Goal: Navigation & Orientation: Find specific page/section

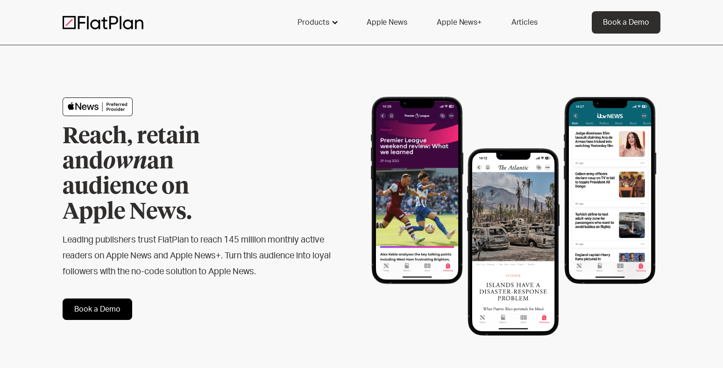
click at [335, 23] on div at bounding box center [334, 22] width 7 height 7
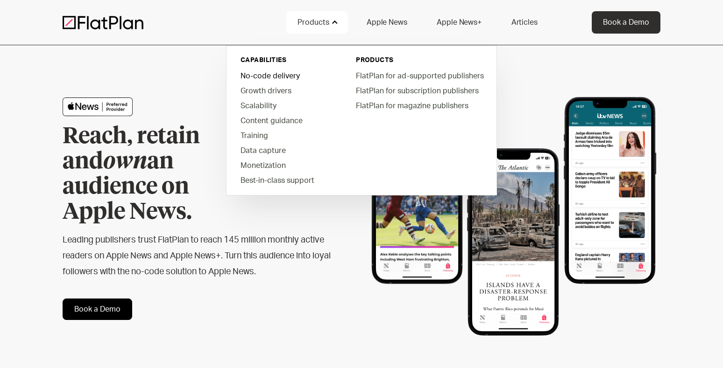
click at [287, 77] on link "No-code delivery" at bounding box center [286, 75] width 106 height 15
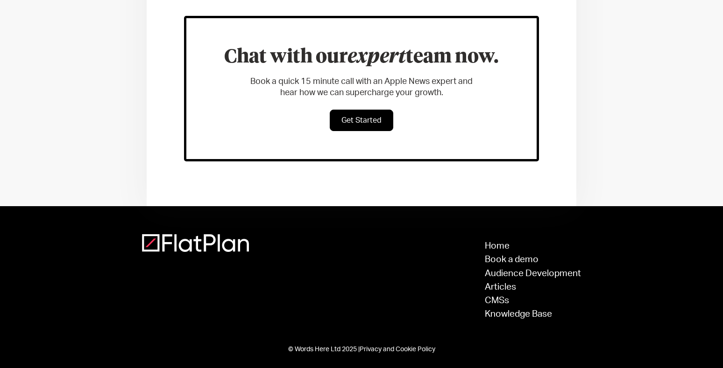
scroll to position [576, 0]
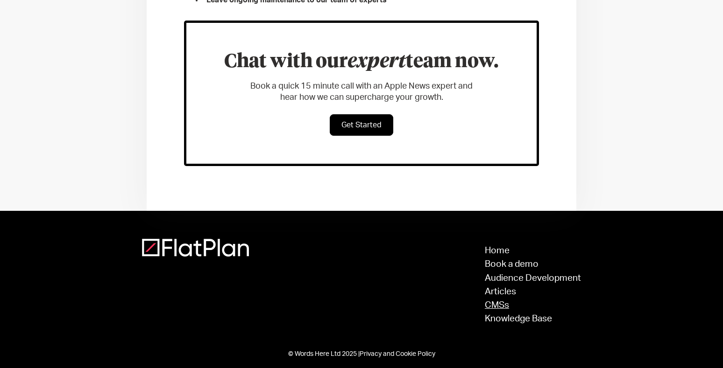
click at [496, 309] on link "CMSs" at bounding box center [533, 305] width 96 height 9
